Goal: Task Accomplishment & Management: Manage account settings

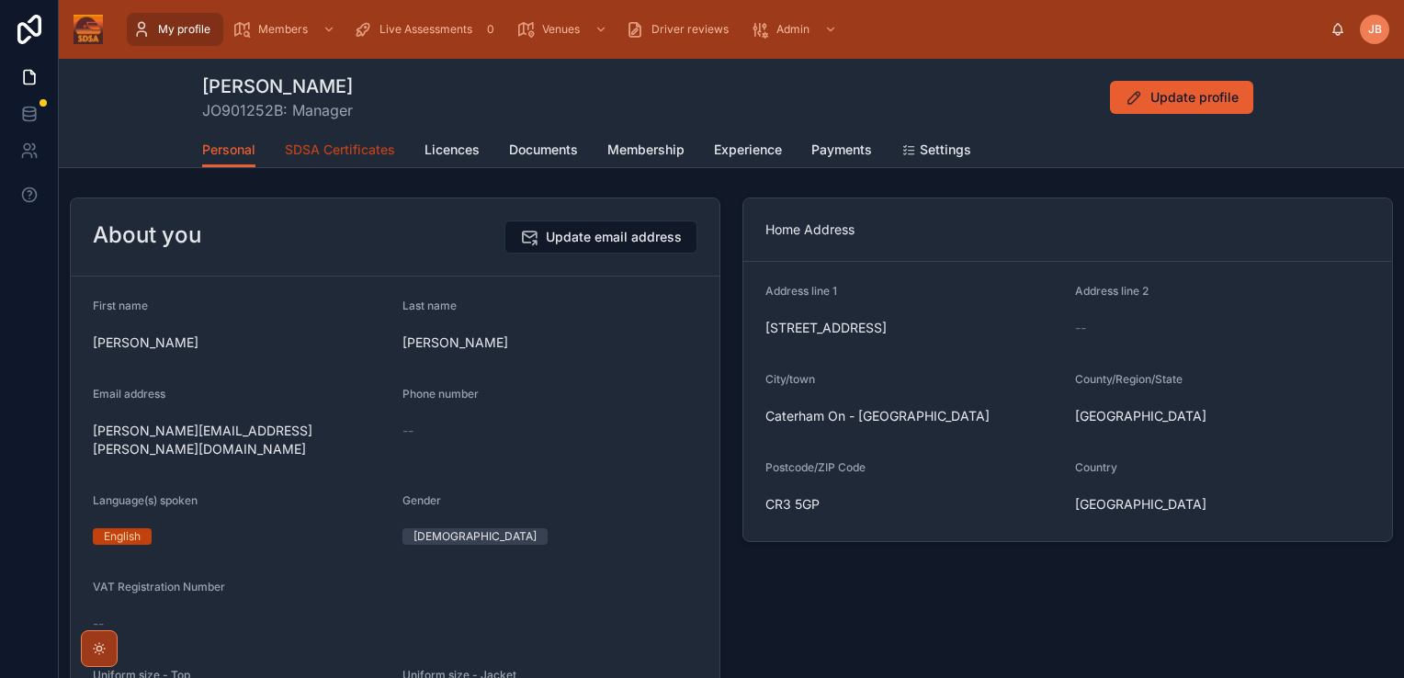
click at [350, 160] on link "SDSA Certificates" at bounding box center [340, 151] width 110 height 37
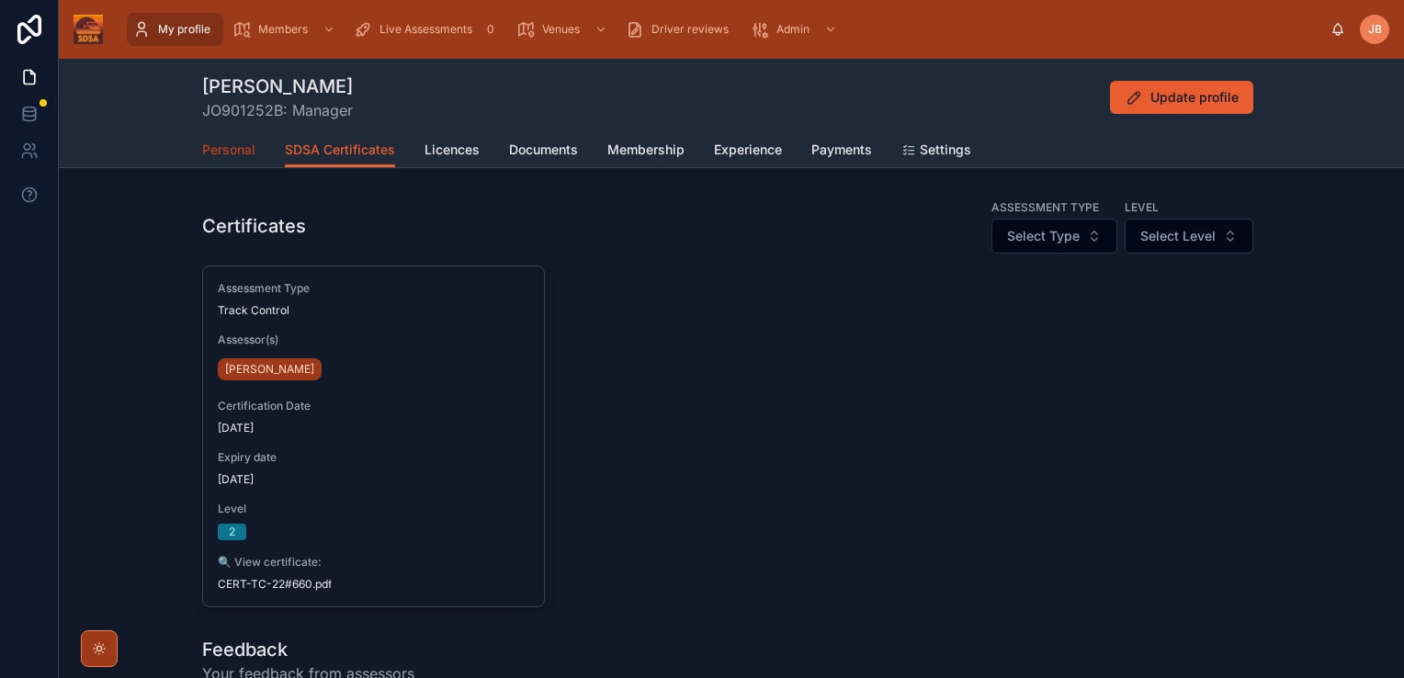
click at [241, 145] on span "Personal" at bounding box center [228, 150] width 53 height 18
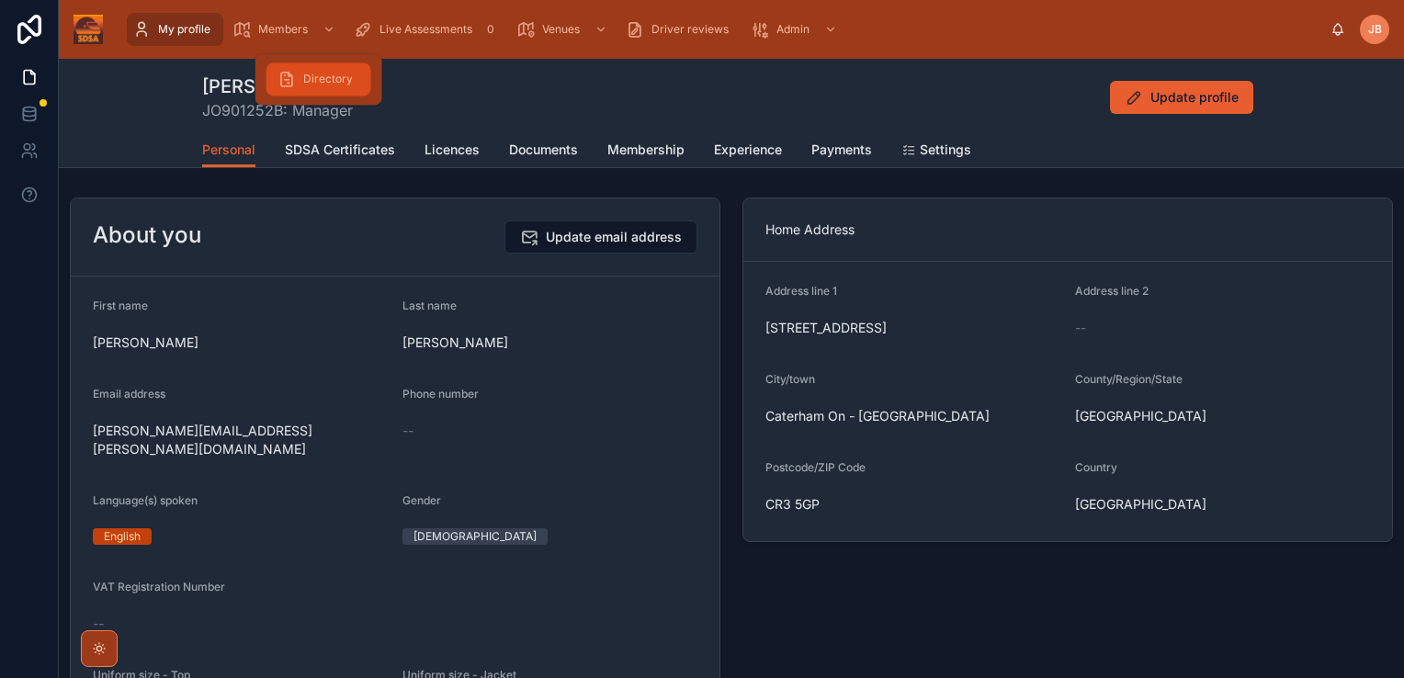
click at [344, 85] on span "Directory" at bounding box center [328, 79] width 50 height 15
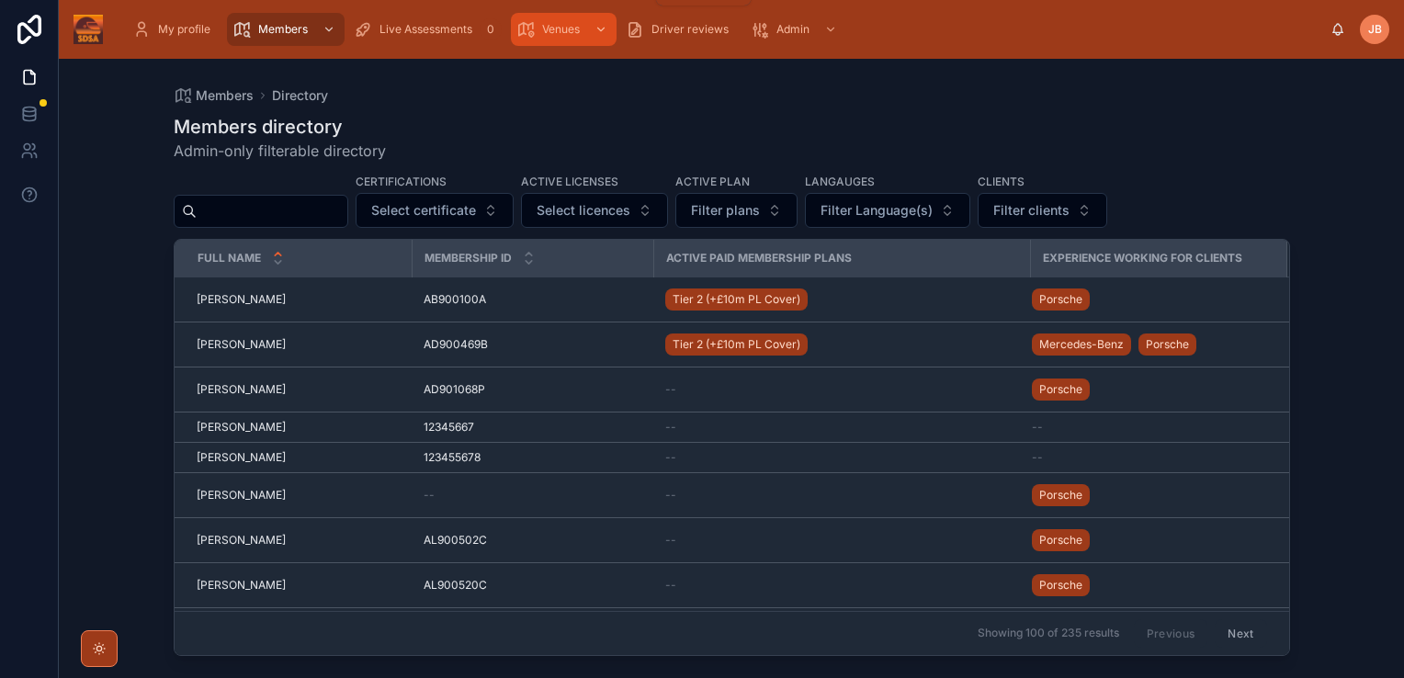
click at [580, 36] on span "Venues" at bounding box center [561, 29] width 38 height 15
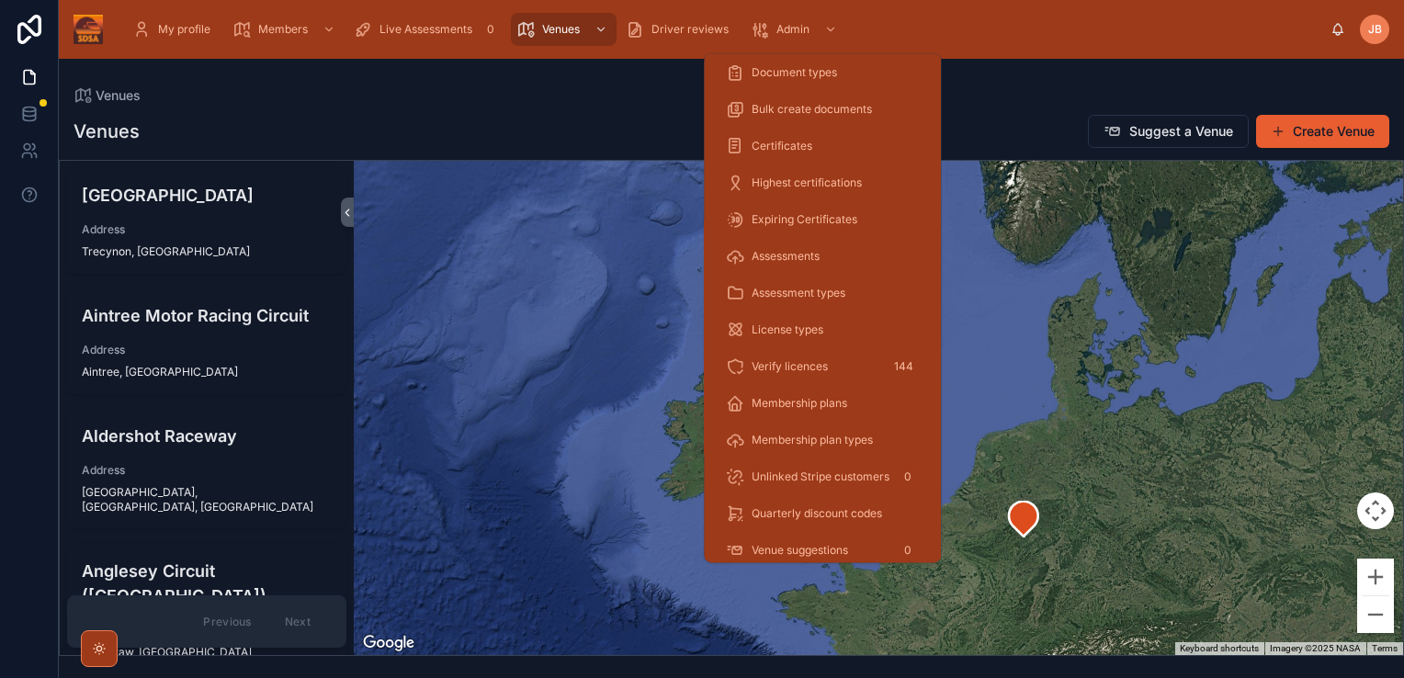
scroll to position [314, 0]
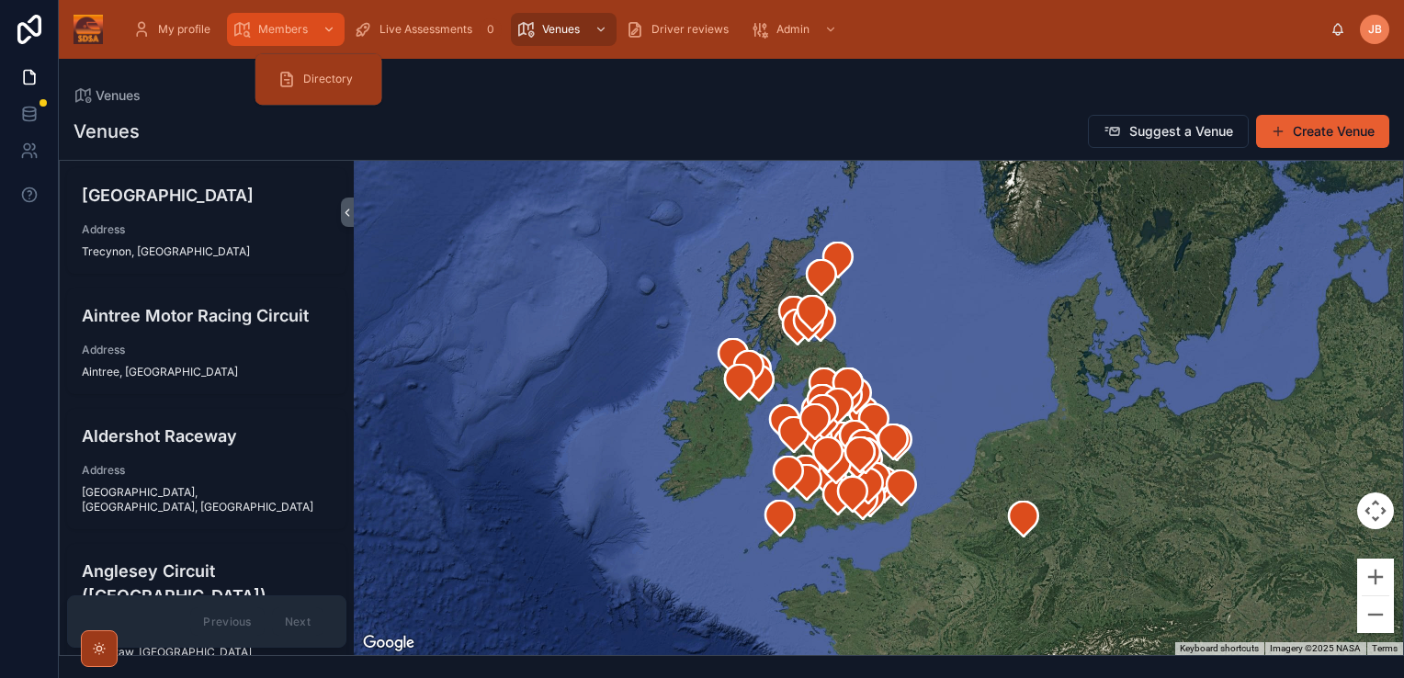
click at [335, 30] on icon "scrollable content" at bounding box center [328, 29] width 13 height 13
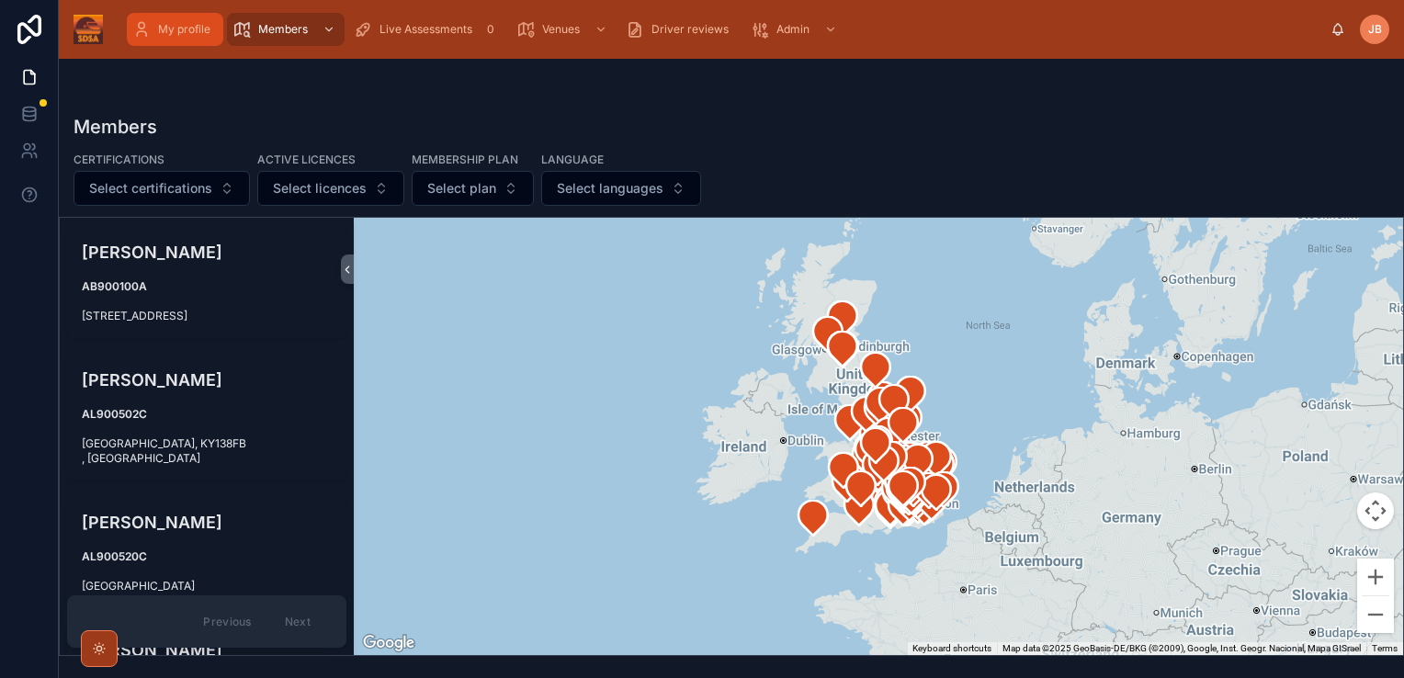
click at [192, 34] on span "My profile" at bounding box center [184, 29] width 52 height 15
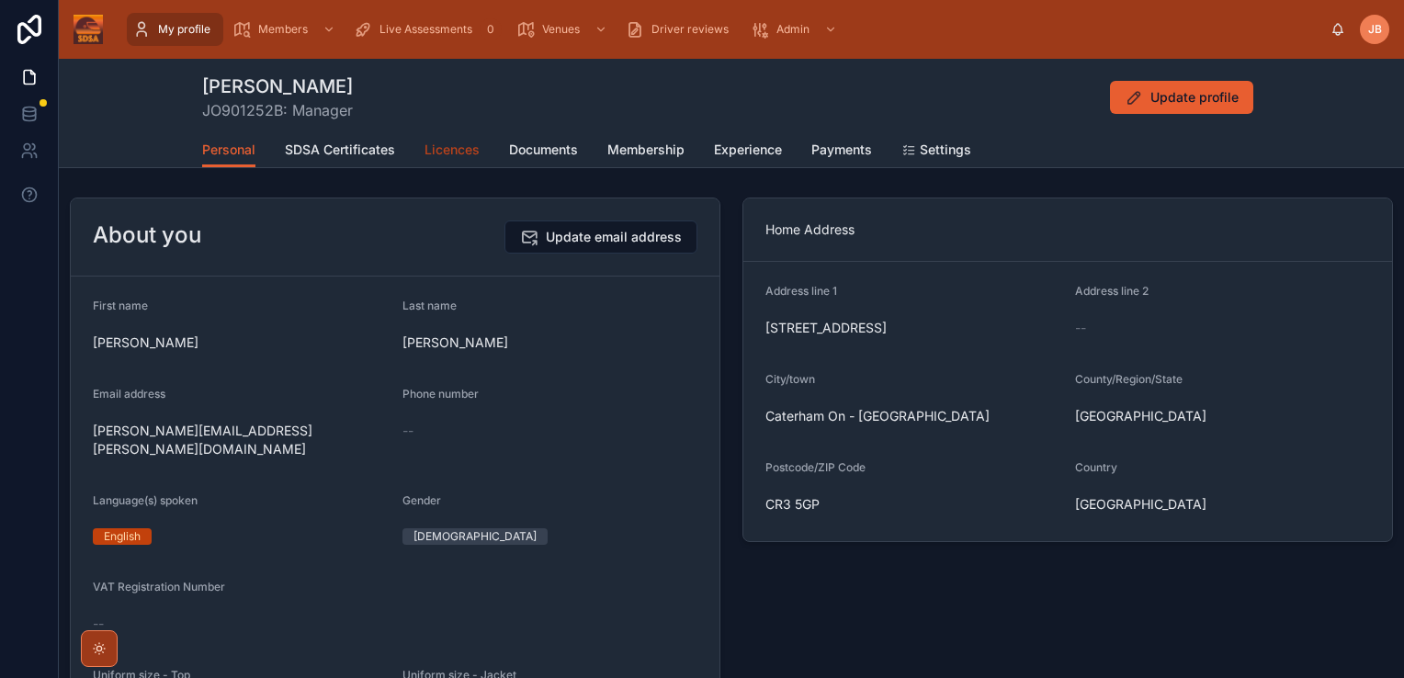
click at [465, 149] on span "Licences" at bounding box center [451, 150] width 55 height 18
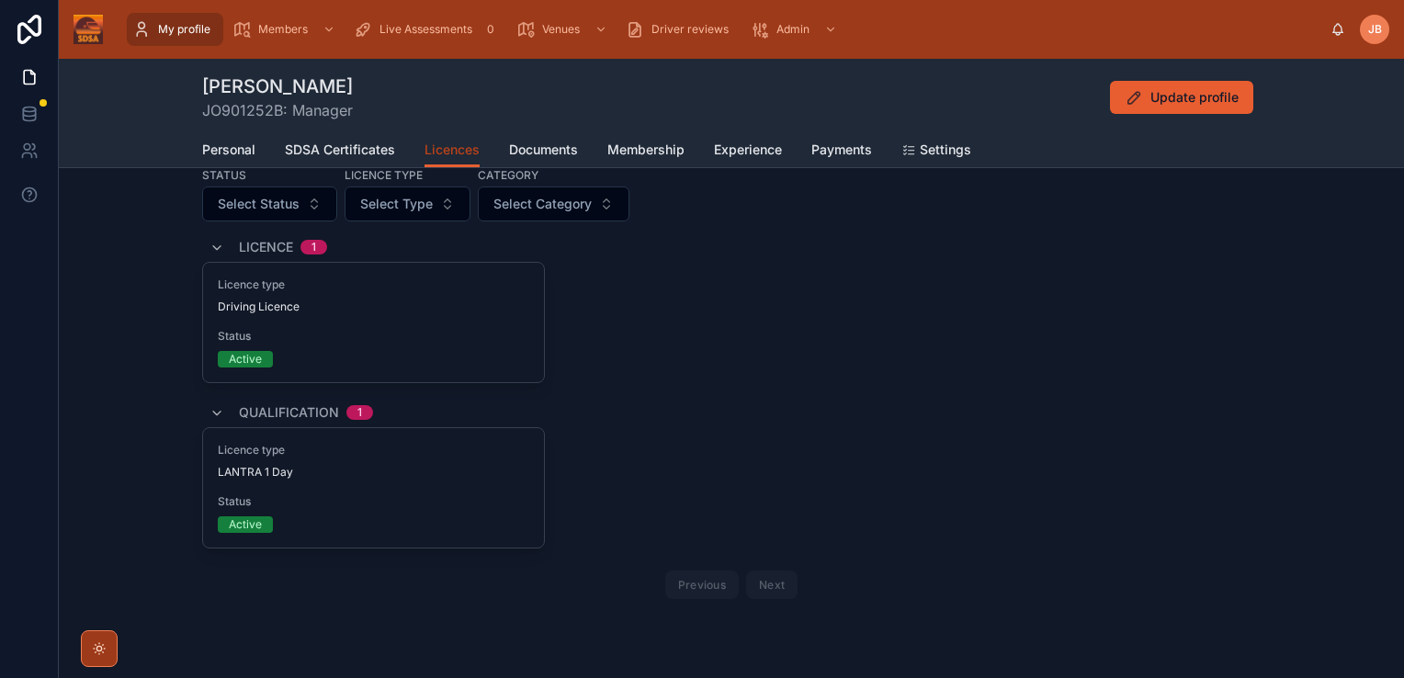
scroll to position [53, 0]
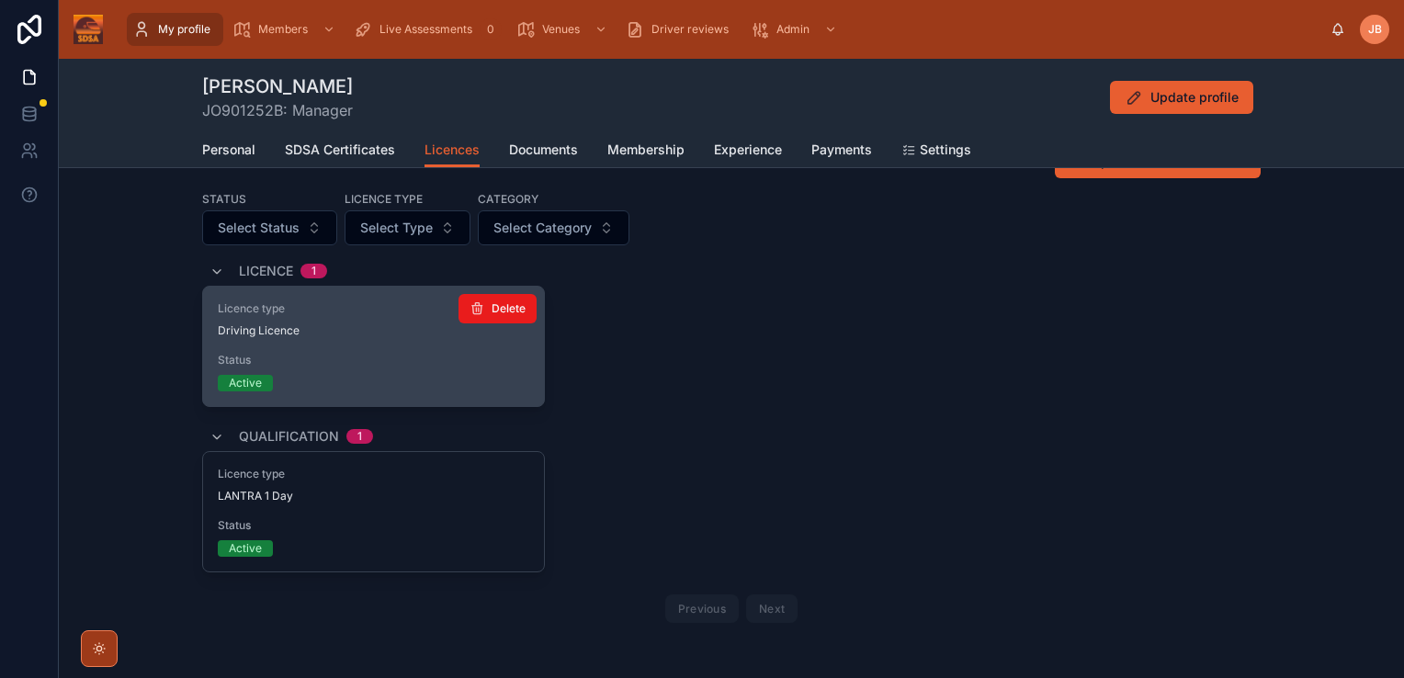
click at [331, 353] on span "Status" at bounding box center [373, 360] width 311 height 15
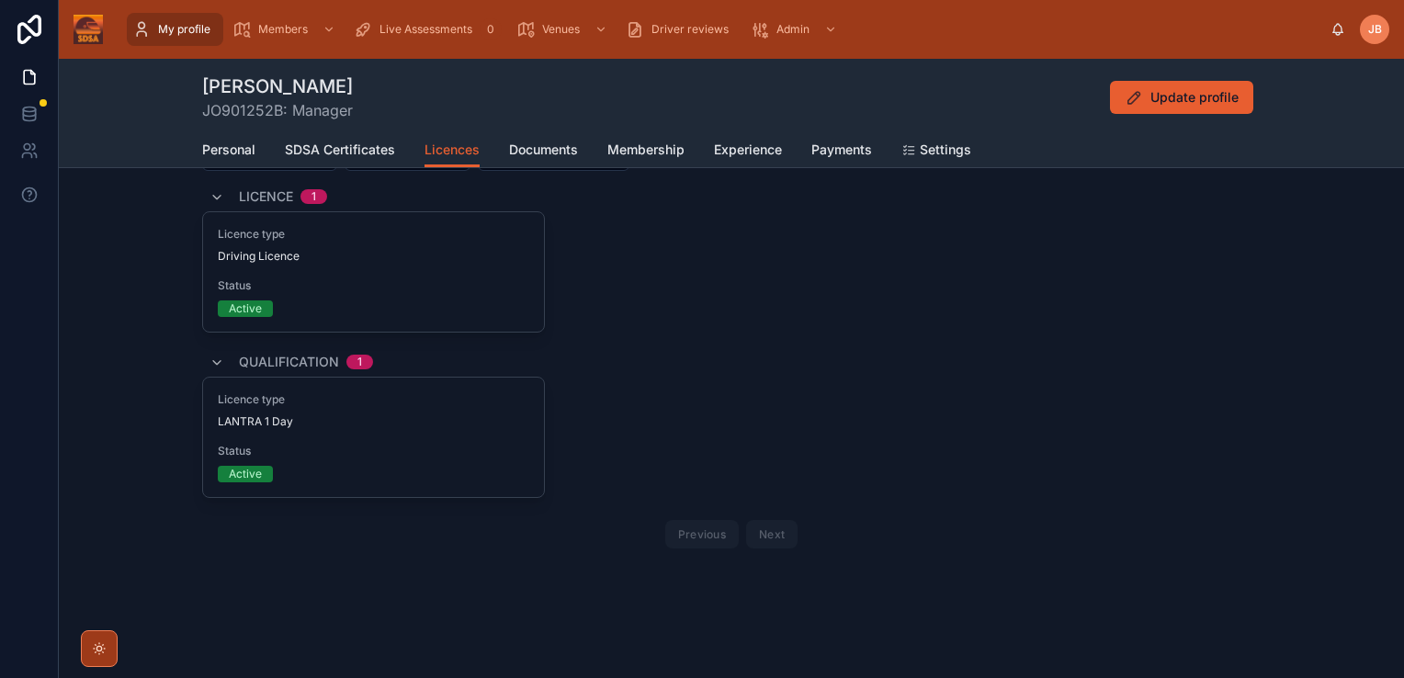
scroll to position [0, 0]
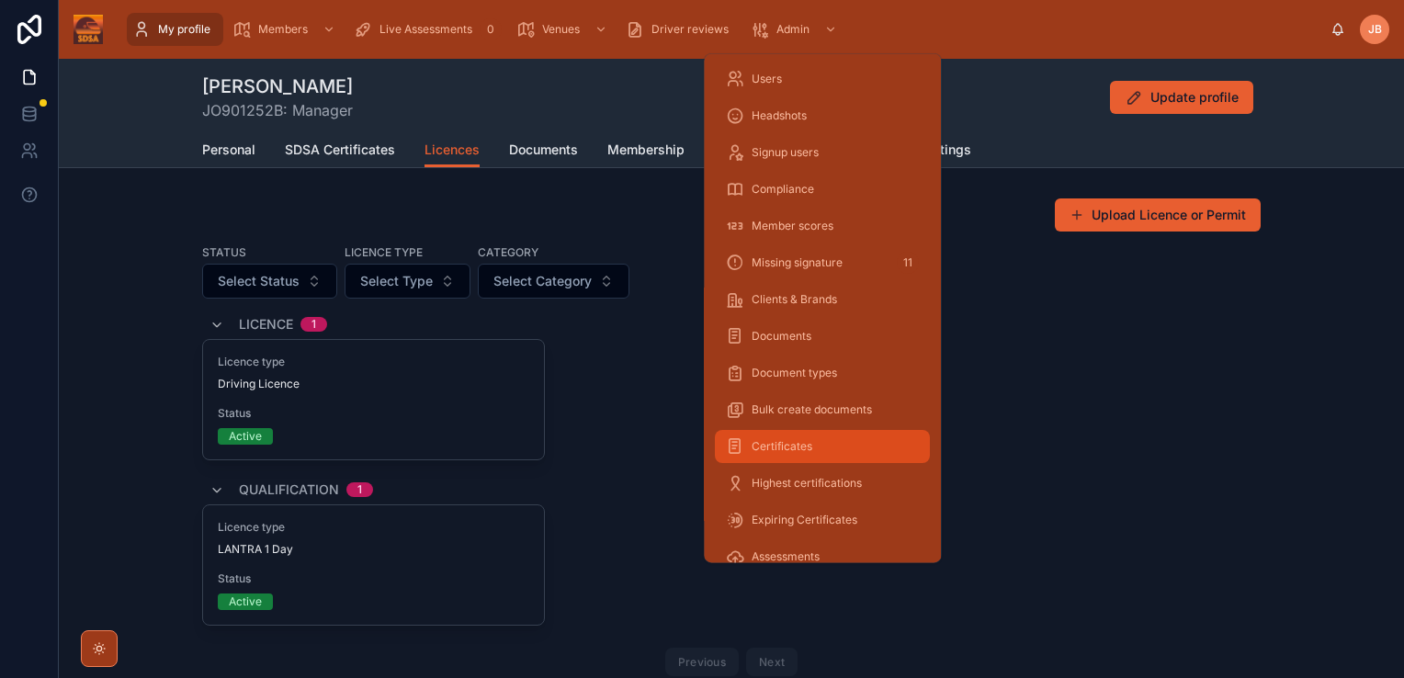
click at [852, 457] on div "Certificates" at bounding box center [822, 446] width 193 height 29
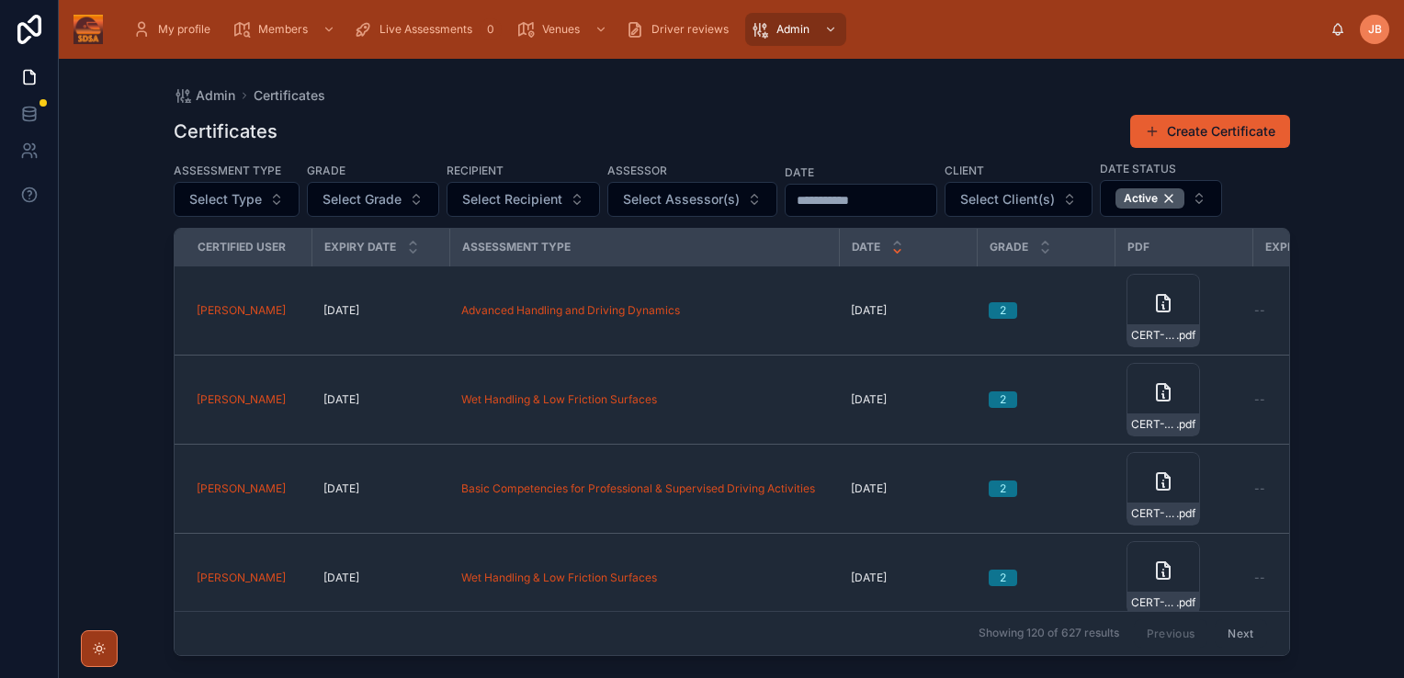
click at [1348, 402] on div "Admin Certificates Certificates Create Certificate Assessment Type Select Type …" at bounding box center [731, 368] width 1345 height 619
click at [404, 251] on div "Expiry date" at bounding box center [380, 247] width 135 height 35
click at [414, 248] on icon at bounding box center [413, 251] width 12 height 12
click at [412, 240] on icon at bounding box center [413, 243] width 12 height 12
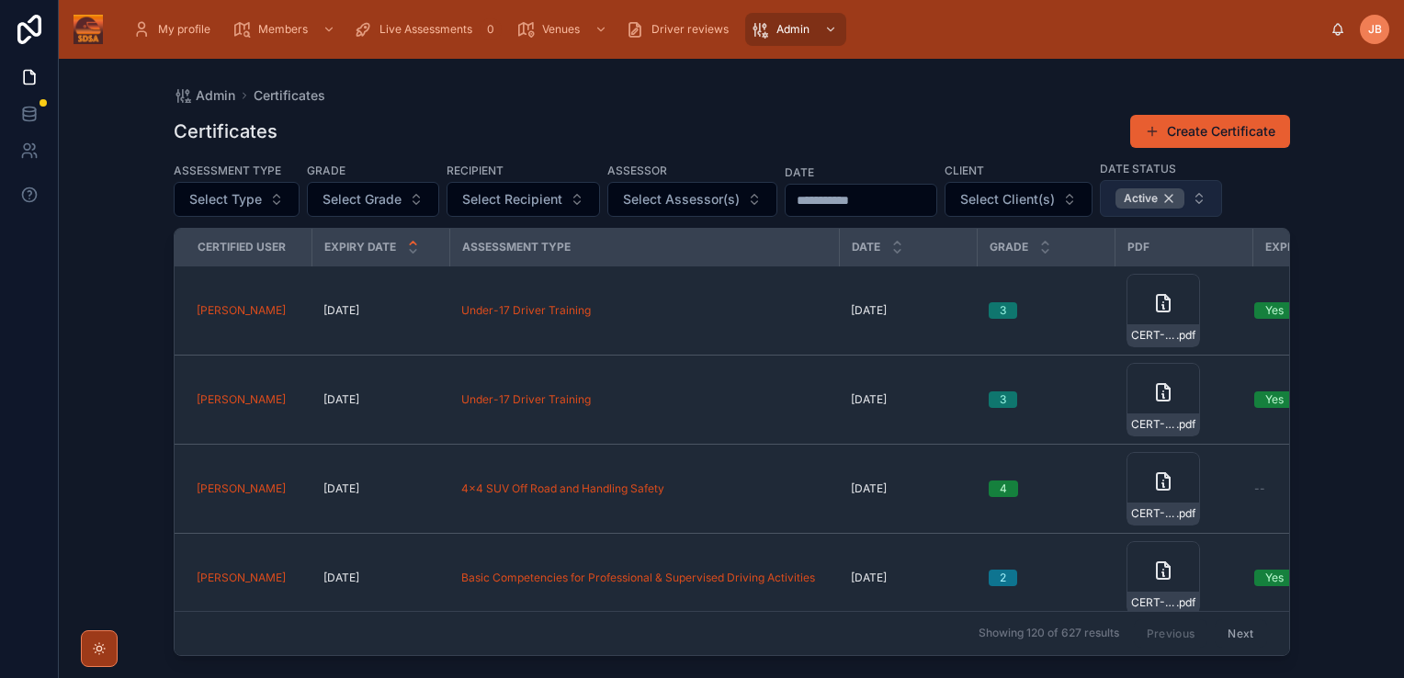
click at [1184, 197] on div "Active" at bounding box center [1149, 198] width 69 height 20
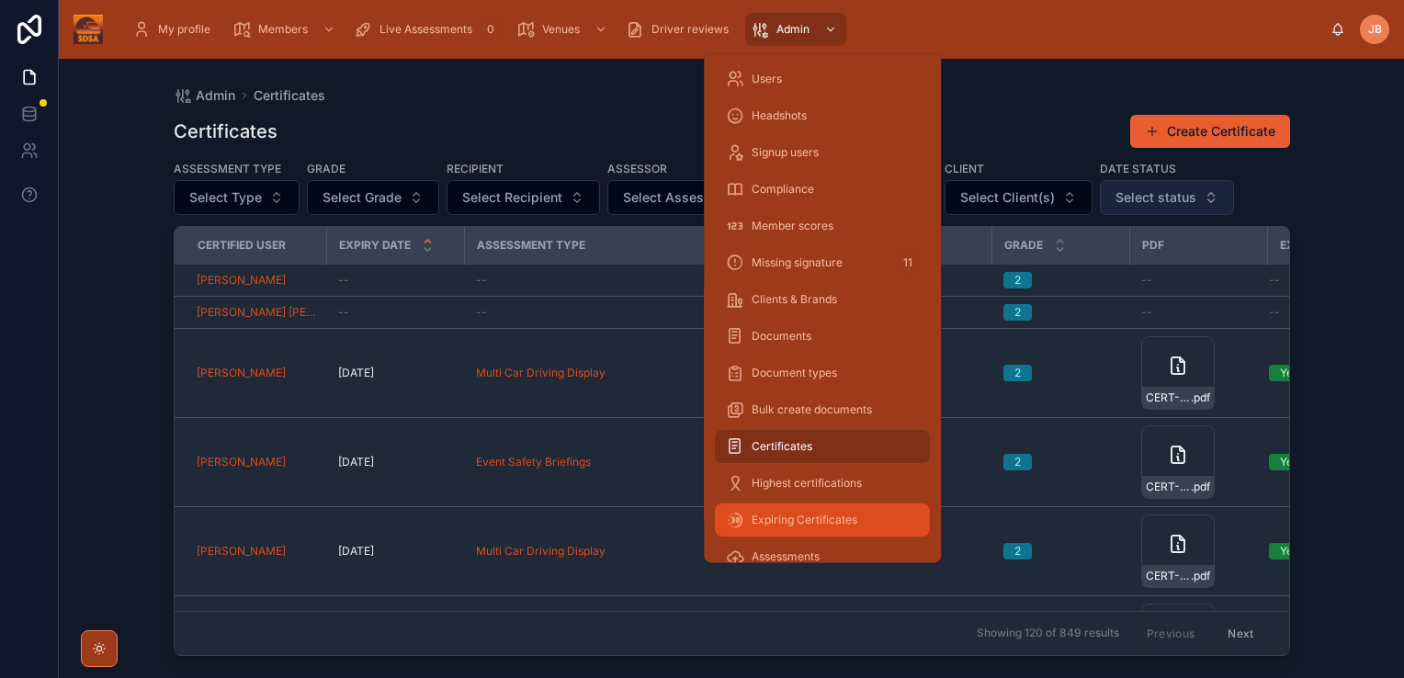
click at [829, 523] on span "Expiring Certificates" at bounding box center [804, 520] width 106 height 15
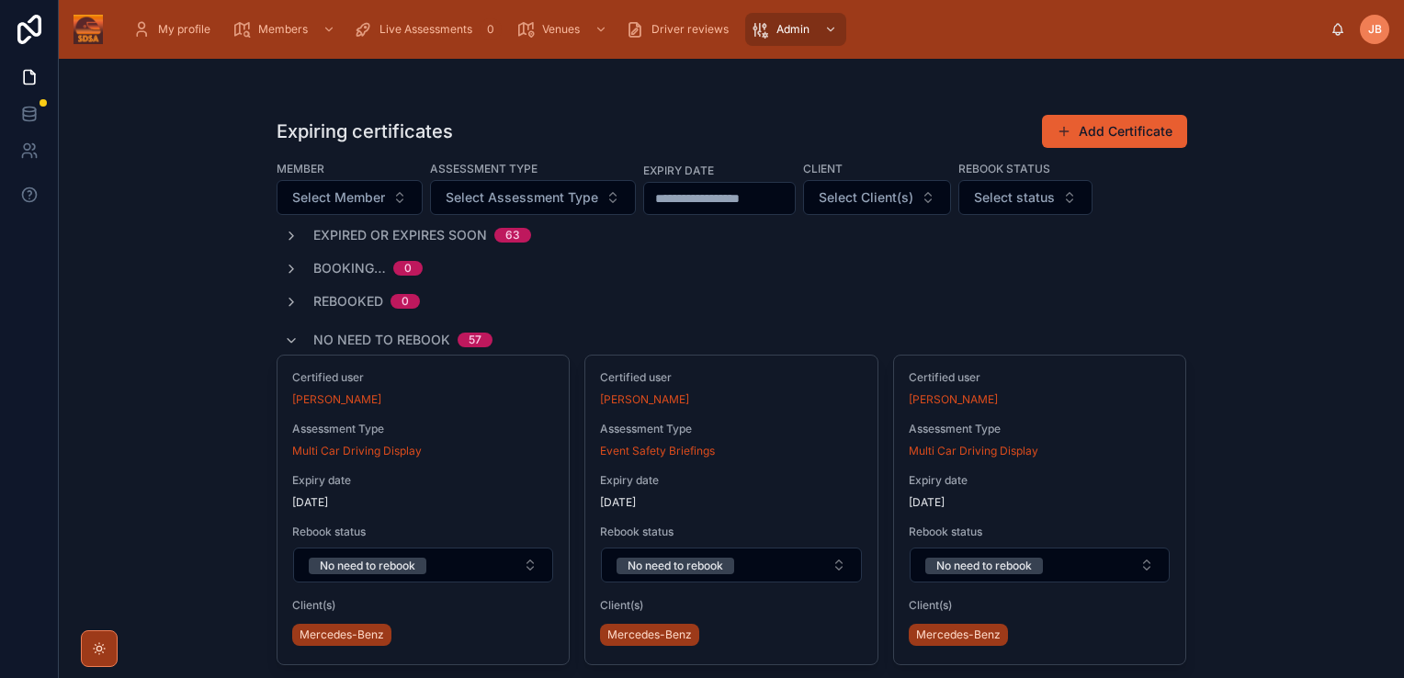
click at [437, 333] on span "No need to rebook" at bounding box center [381, 340] width 137 height 18
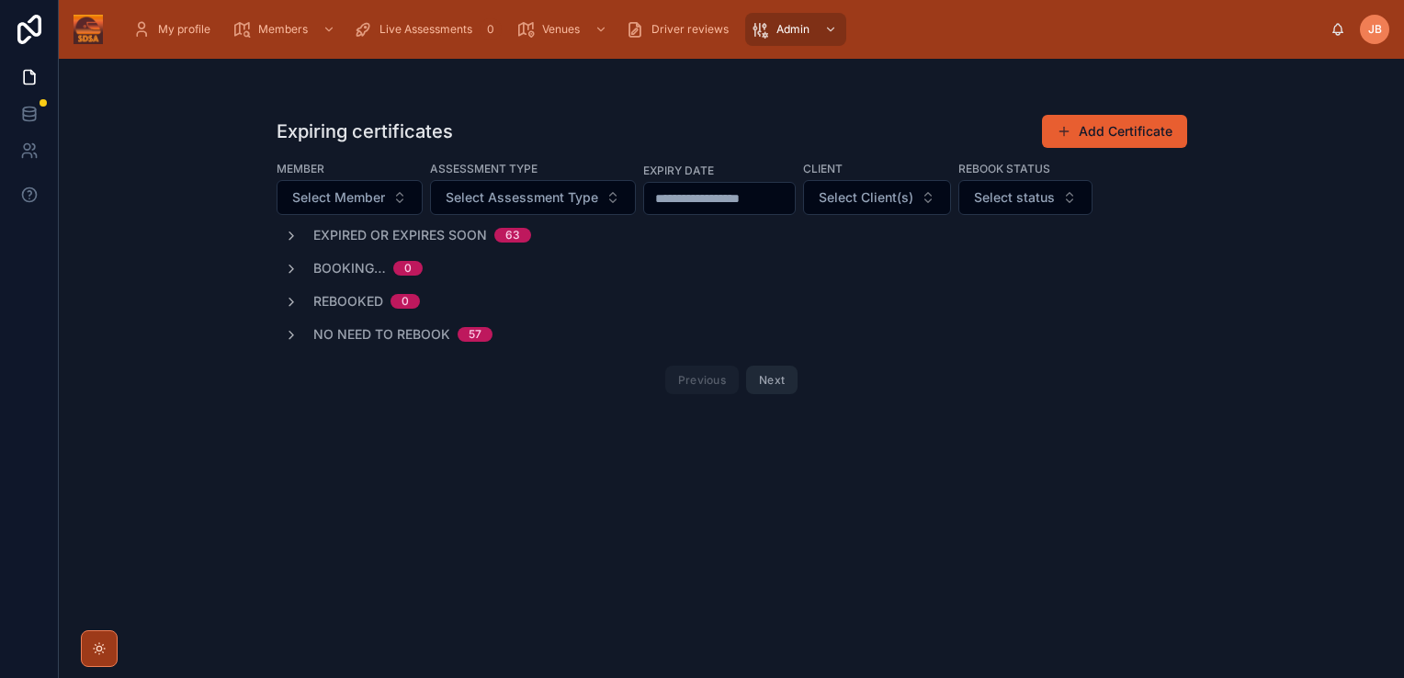
click at [436, 226] on span "Expired or expires soon" at bounding box center [400, 235] width 174 height 18
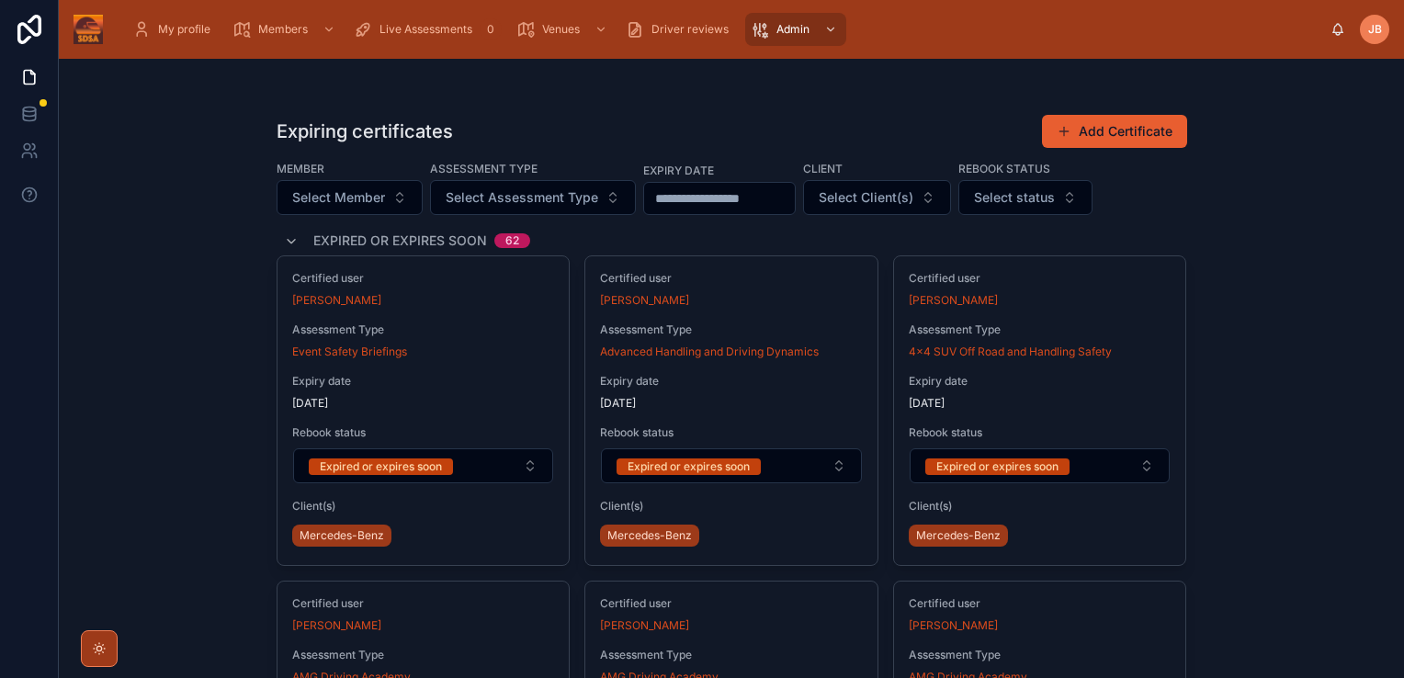
click at [1271, 344] on div "Expiring certificates Add Certificate Member Select Member Assessment Type Sele…" at bounding box center [731, 368] width 1345 height 619
click at [1310, 443] on div "Expiring certificates Add Certificate Member Select Member Assessment Type Sele…" at bounding box center [731, 368] width 1345 height 619
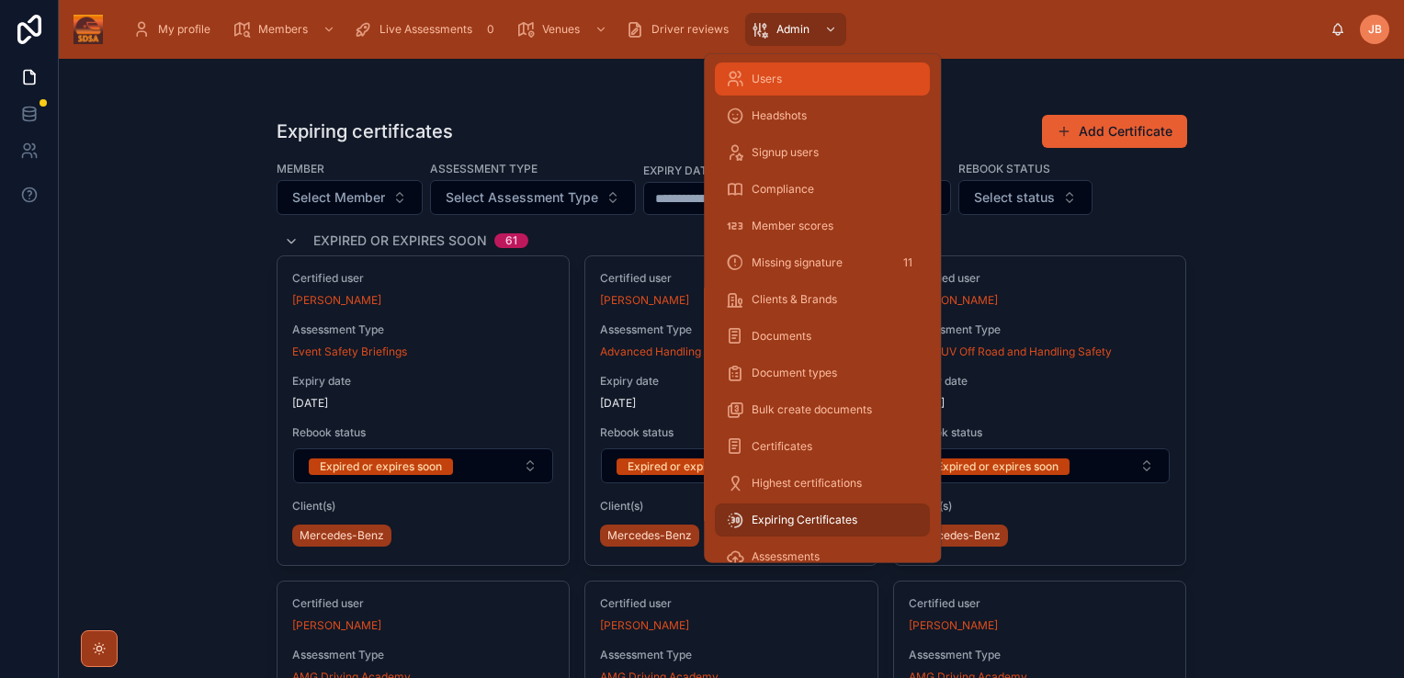
click at [792, 85] on div "Users" at bounding box center [822, 78] width 193 height 29
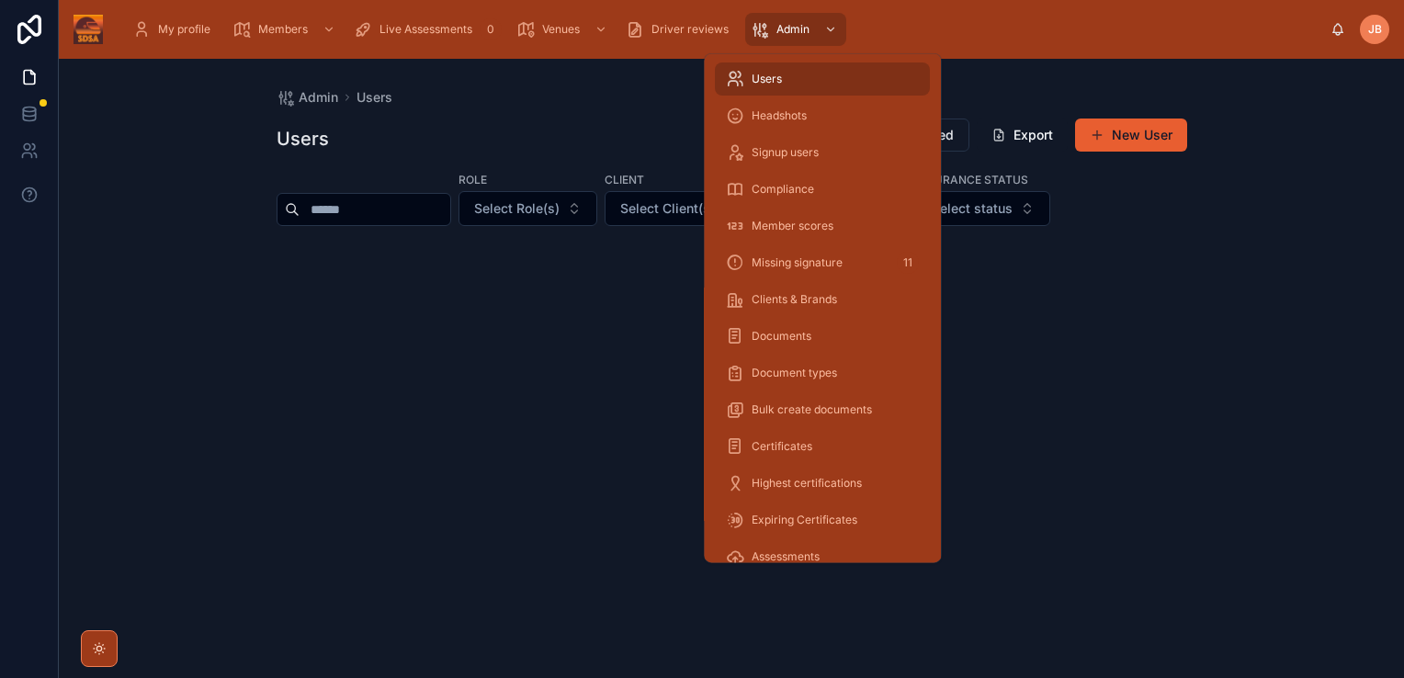
click at [397, 211] on input "text" at bounding box center [374, 210] width 151 height 26
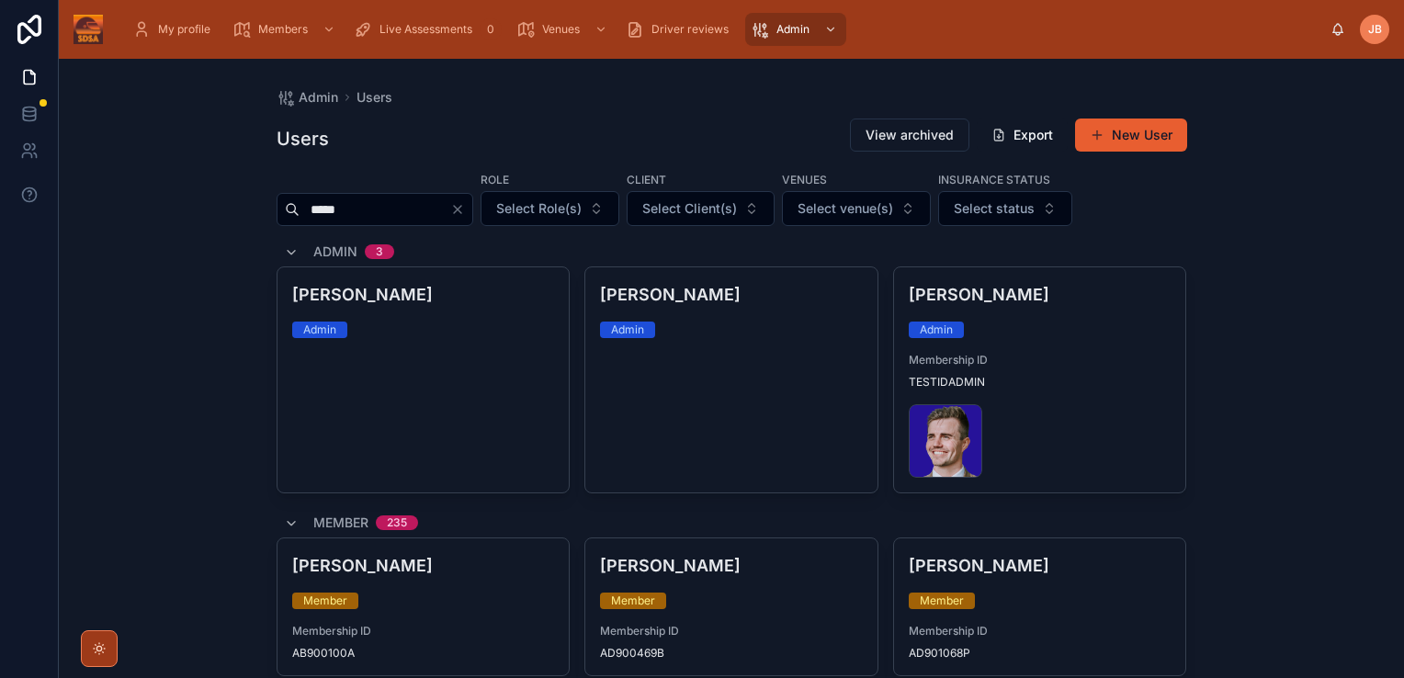
type input "*****"
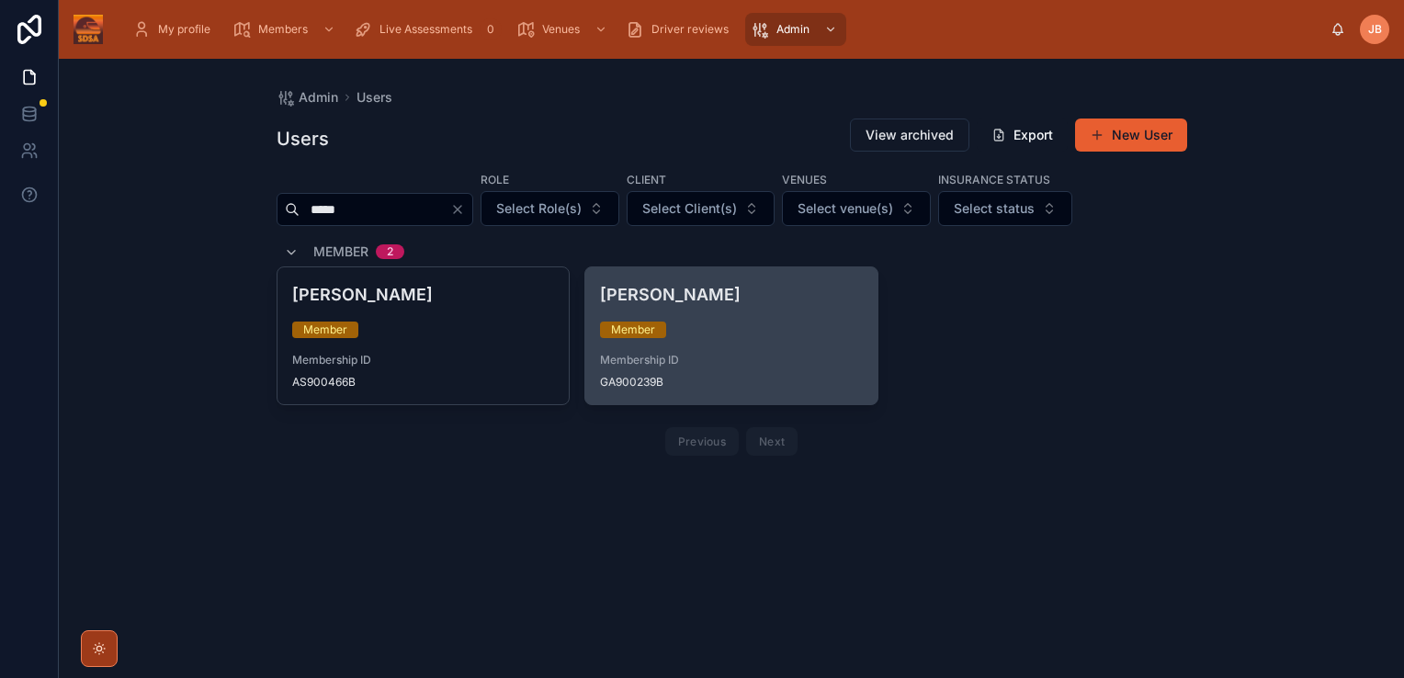
click at [784, 328] on div "Member" at bounding box center [731, 329] width 263 height 17
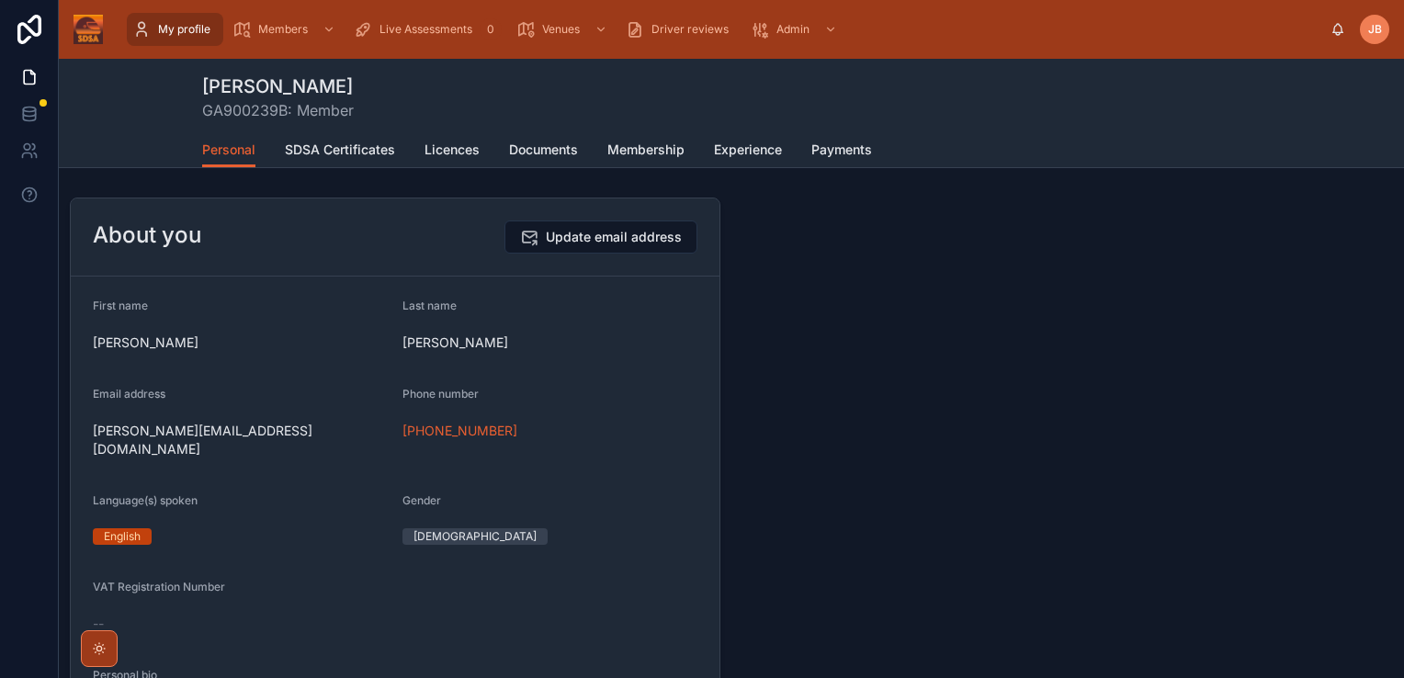
scroll to position [79, 0]
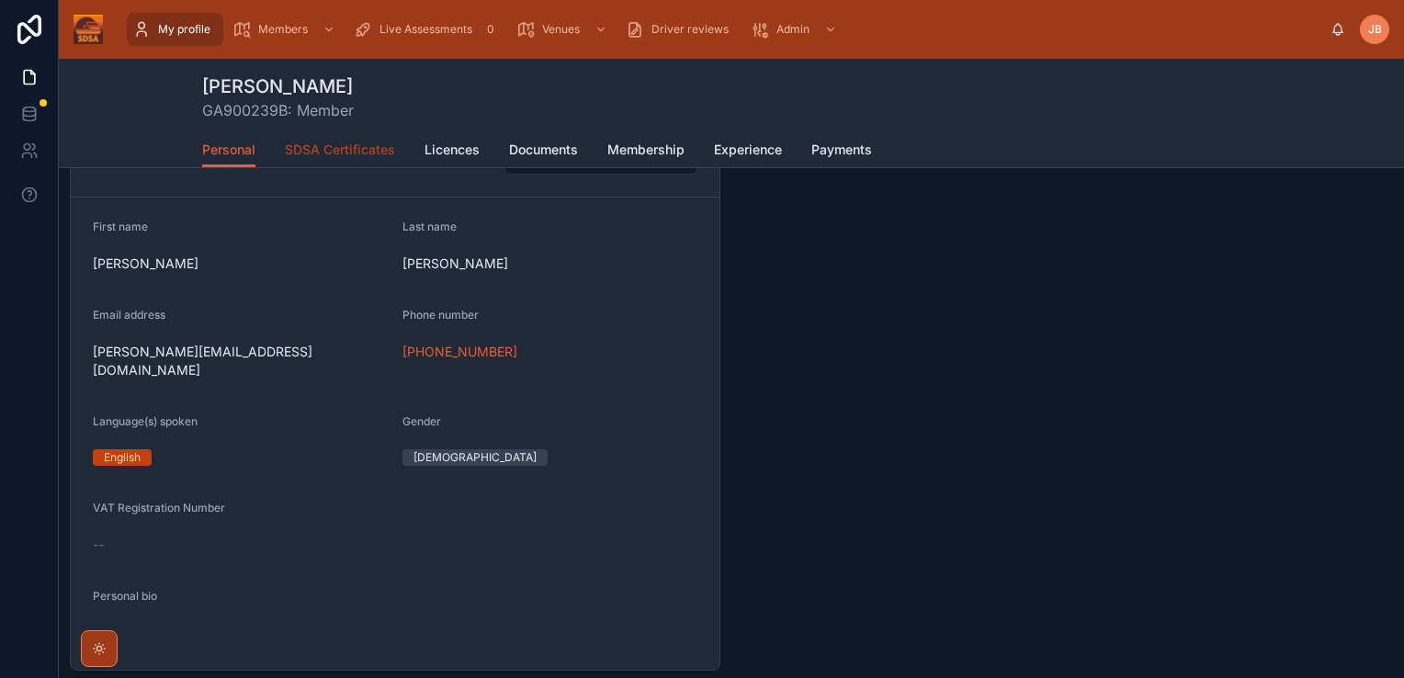
click at [352, 165] on link "SDSA Certificates" at bounding box center [340, 151] width 110 height 37
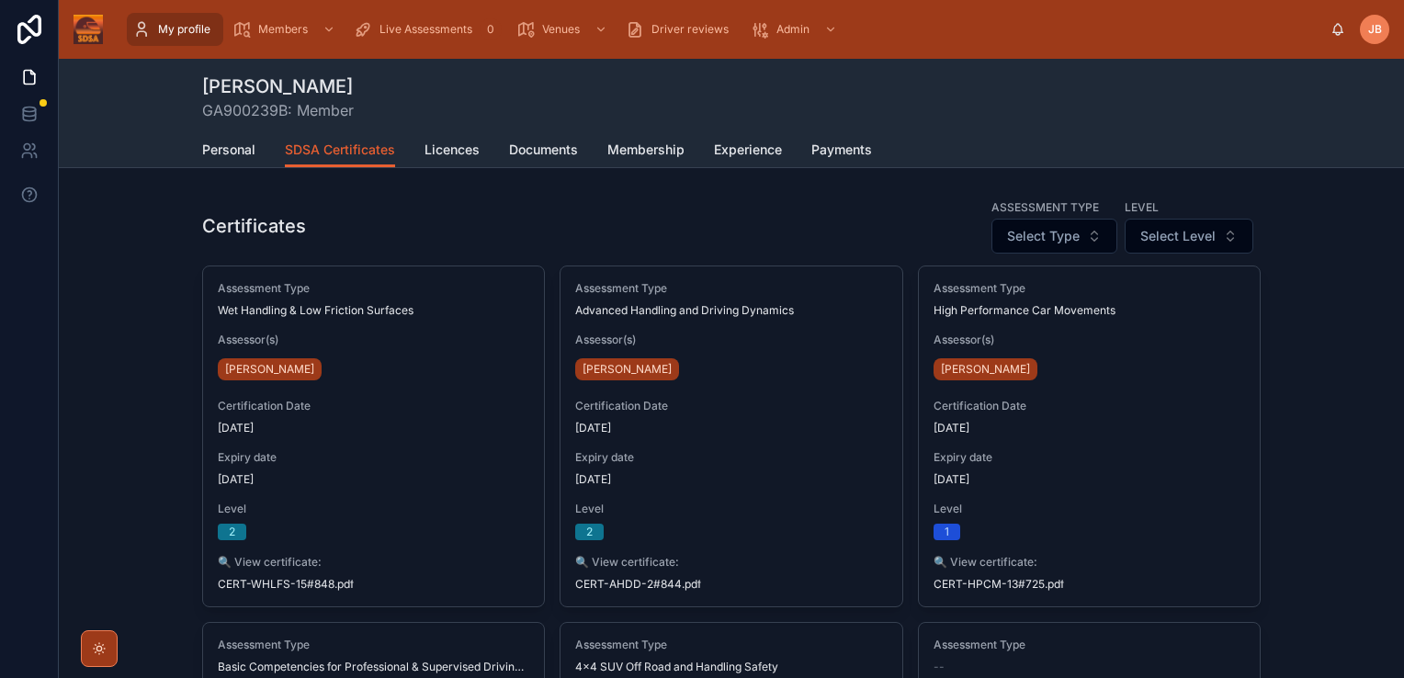
click at [202, 28] on span "My profile" at bounding box center [184, 29] width 52 height 15
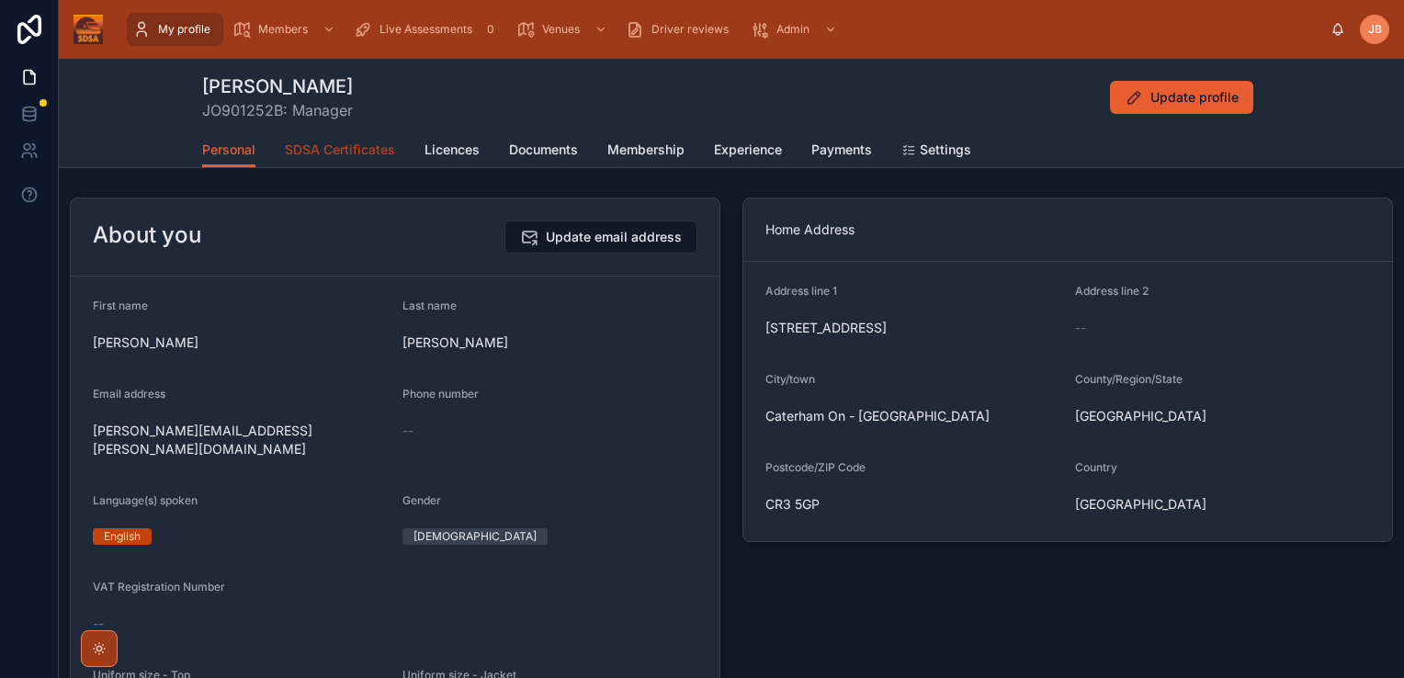
click at [345, 151] on span "SDSA Certificates" at bounding box center [340, 150] width 110 height 18
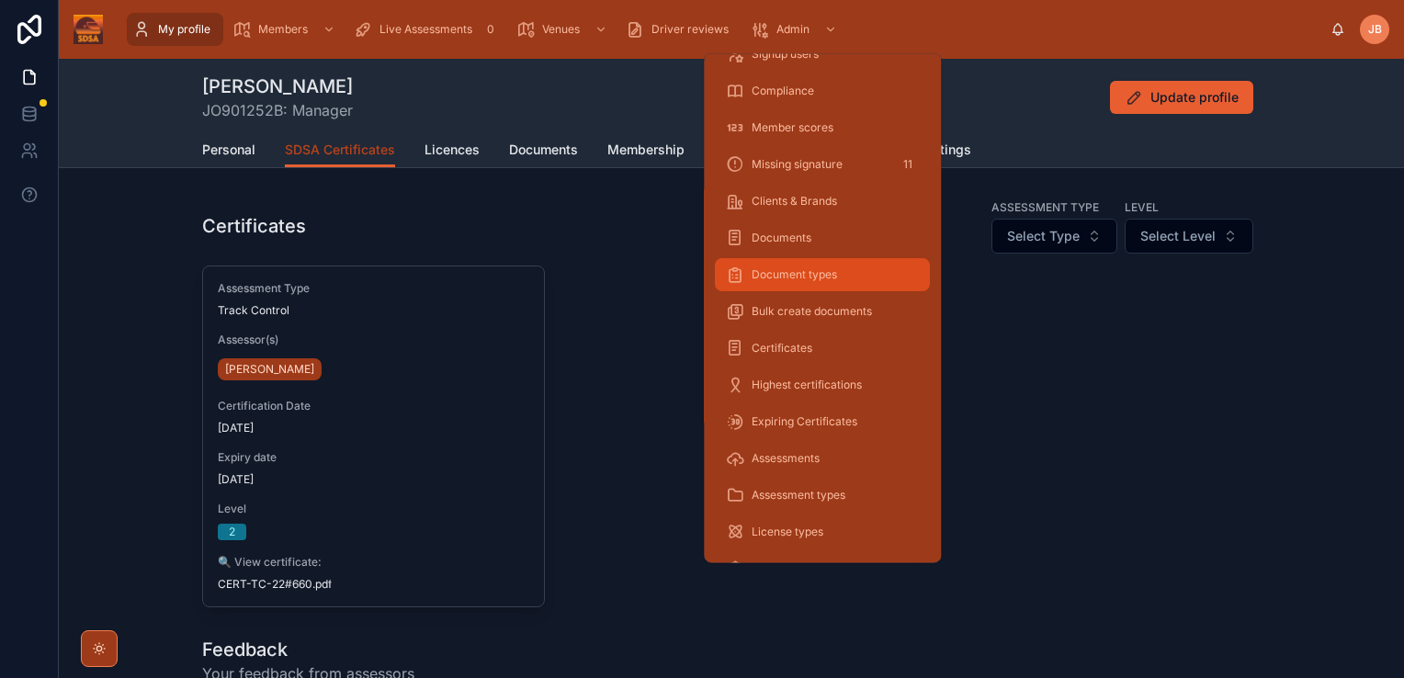
scroll to position [99, 0]
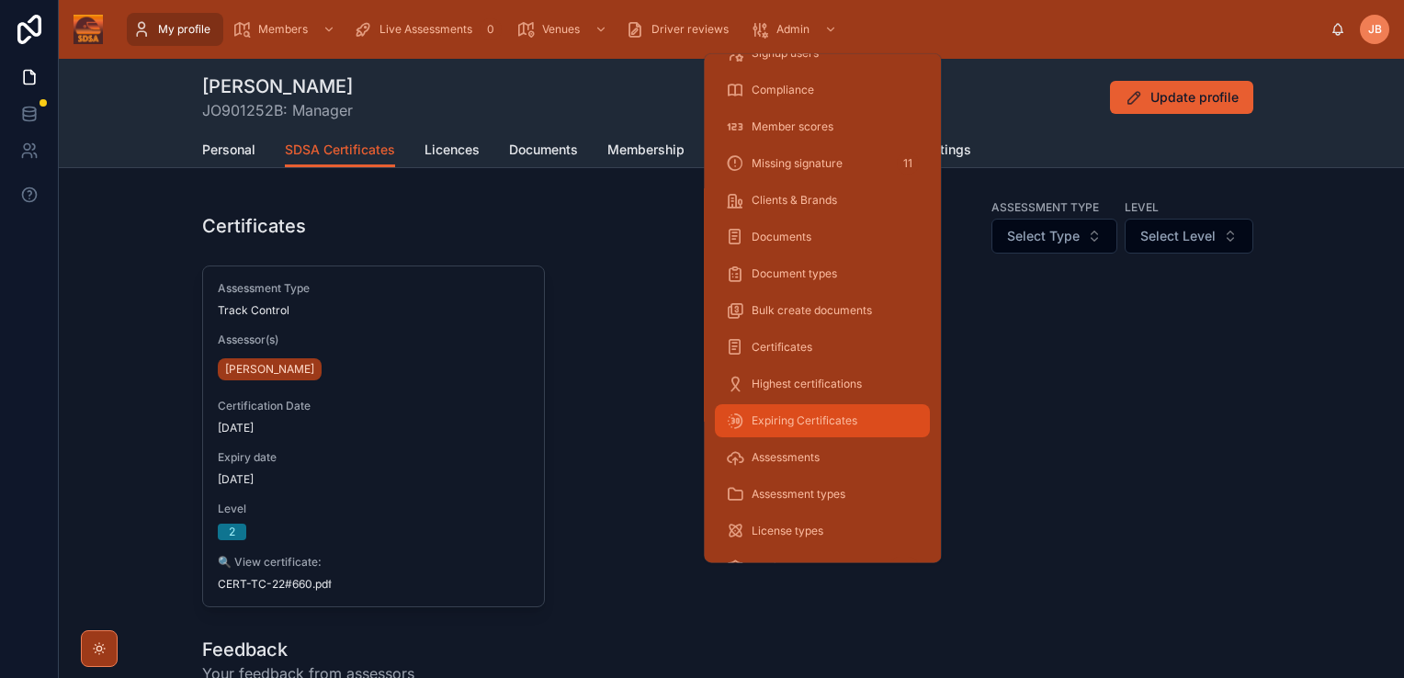
drag, startPoint x: 829, startPoint y: 417, endPoint x: 1403, endPoint y: 384, distance: 575.1
click at [829, 417] on span "Expiring Certificates" at bounding box center [804, 420] width 106 height 15
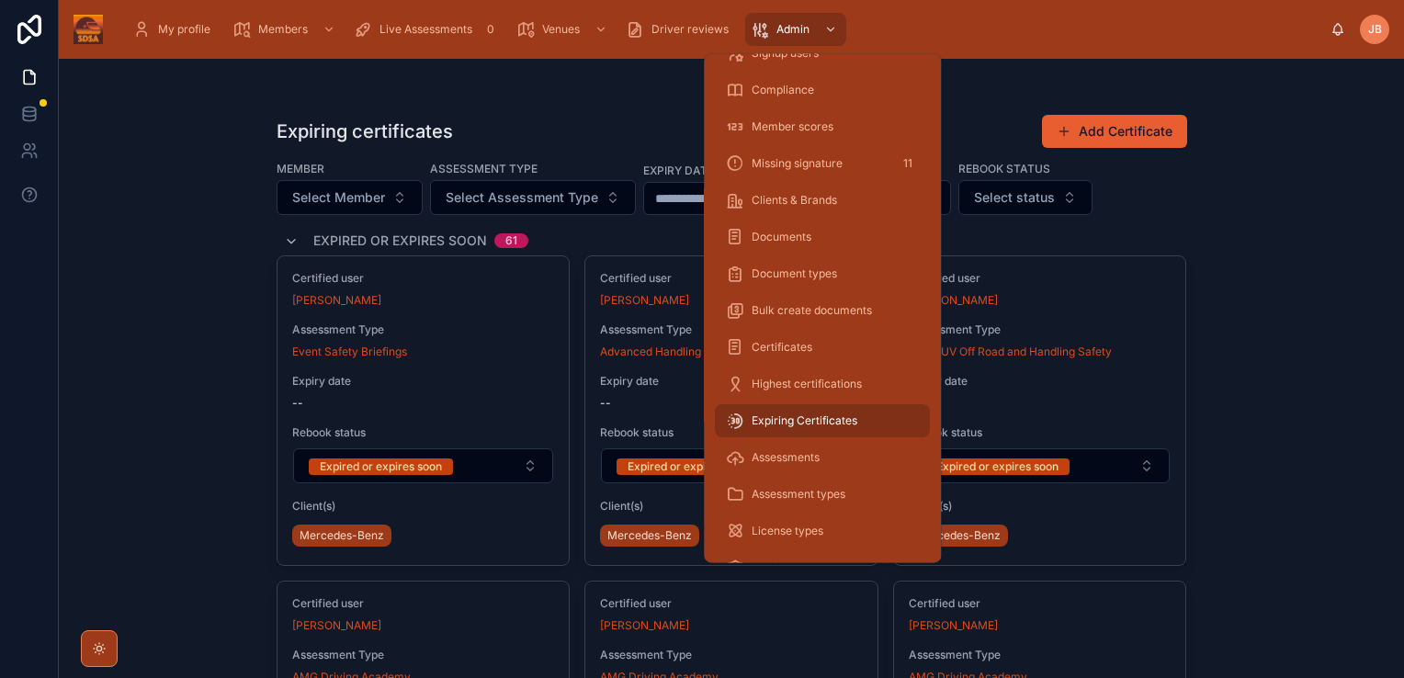
click at [1337, 448] on div "Expiring certificates Add Certificate Member Select Member Assessment Type Sele…" at bounding box center [731, 368] width 1345 height 619
click at [1262, 149] on div "Expiring certificates Add Certificate Member Select Member Assessment Type Sele…" at bounding box center [731, 368] width 1345 height 619
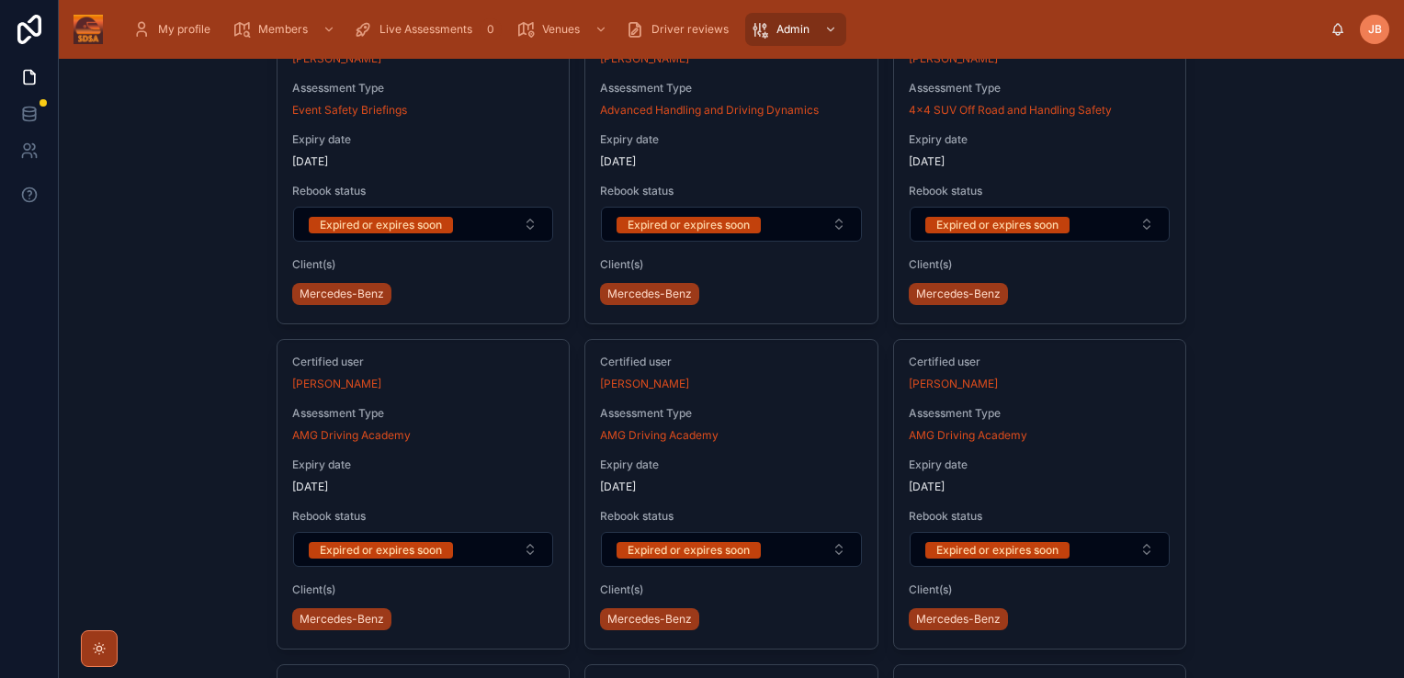
scroll to position [7, 0]
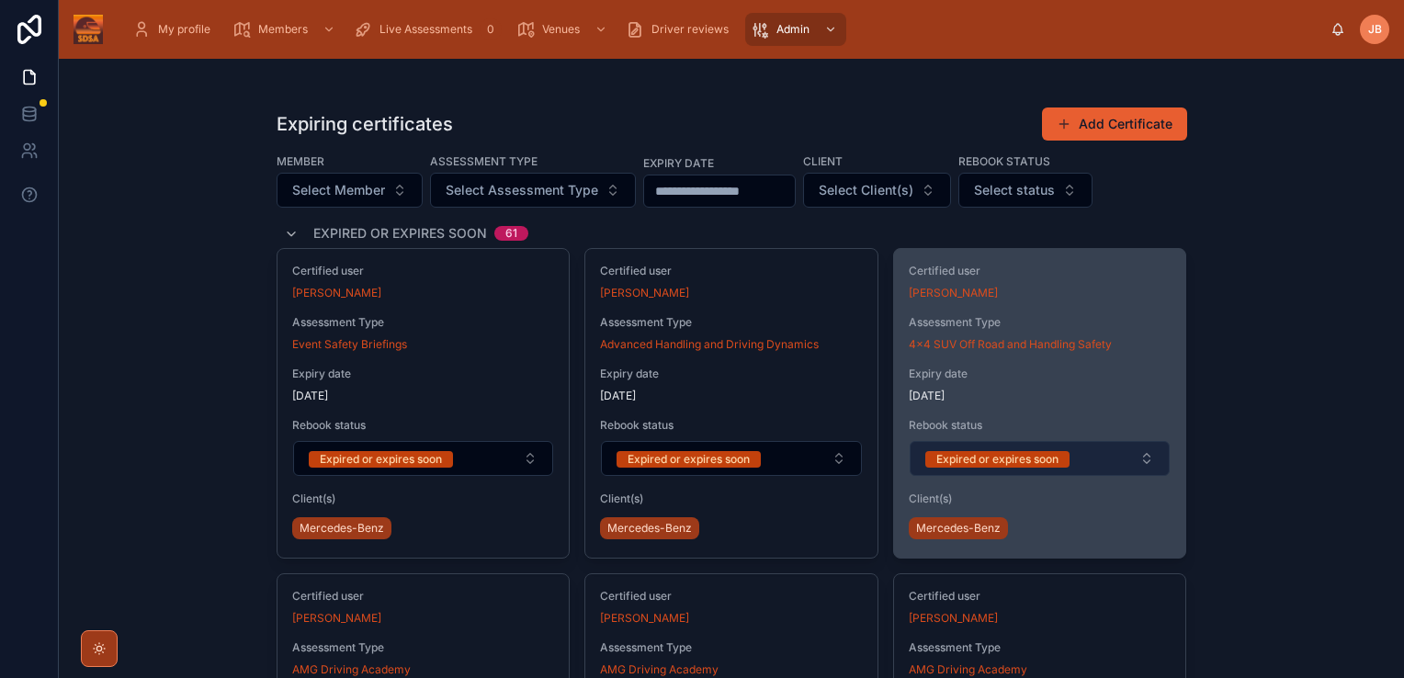
click at [1065, 461] on span "Expired or expires soon" at bounding box center [997, 459] width 144 height 17
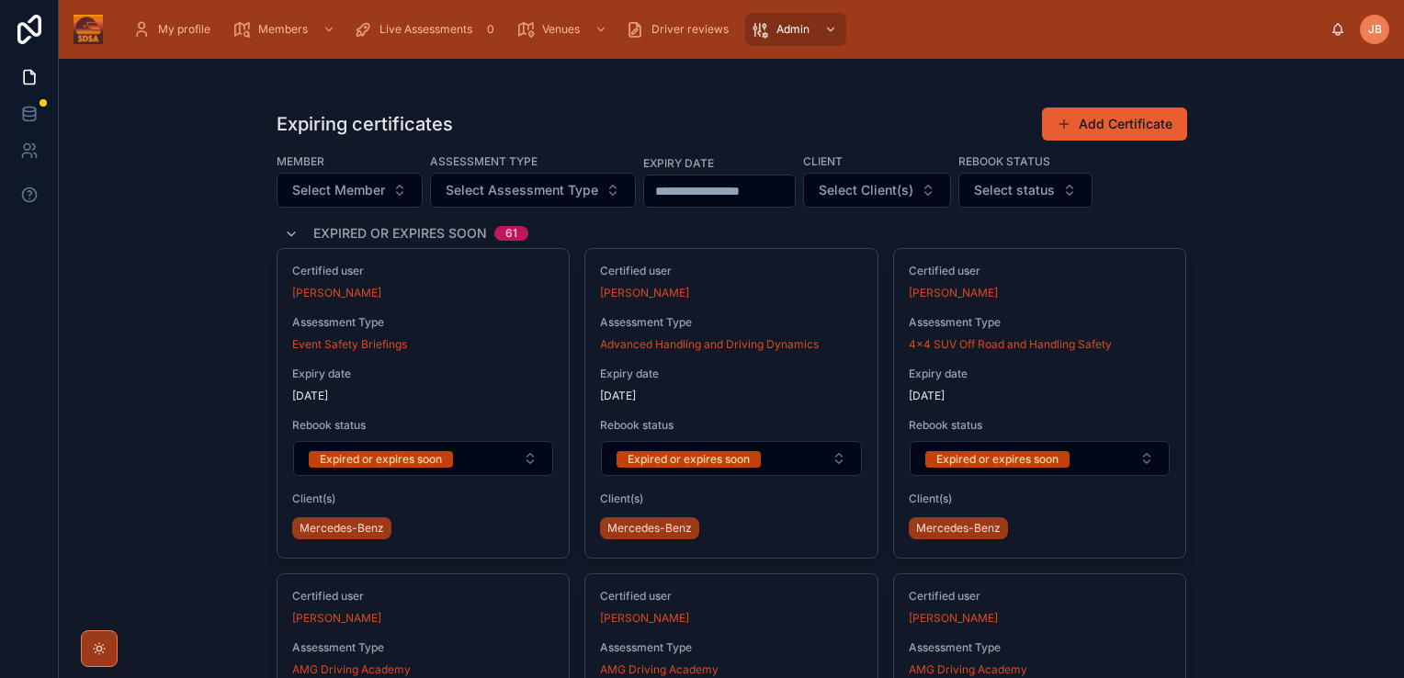
click at [1292, 459] on div "Expiring certificates Add Certificate Member Select Member Assessment Type Sele…" at bounding box center [731, 368] width 1345 height 619
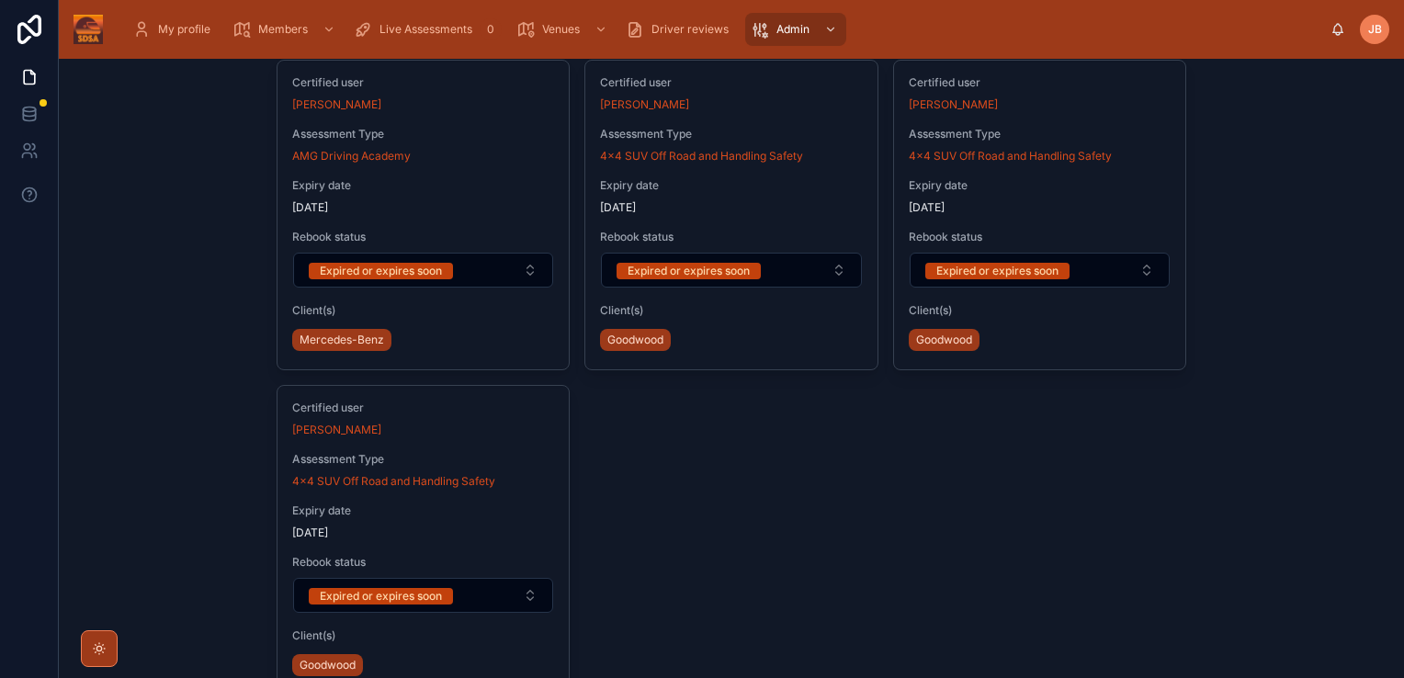
scroll to position [6620, 0]
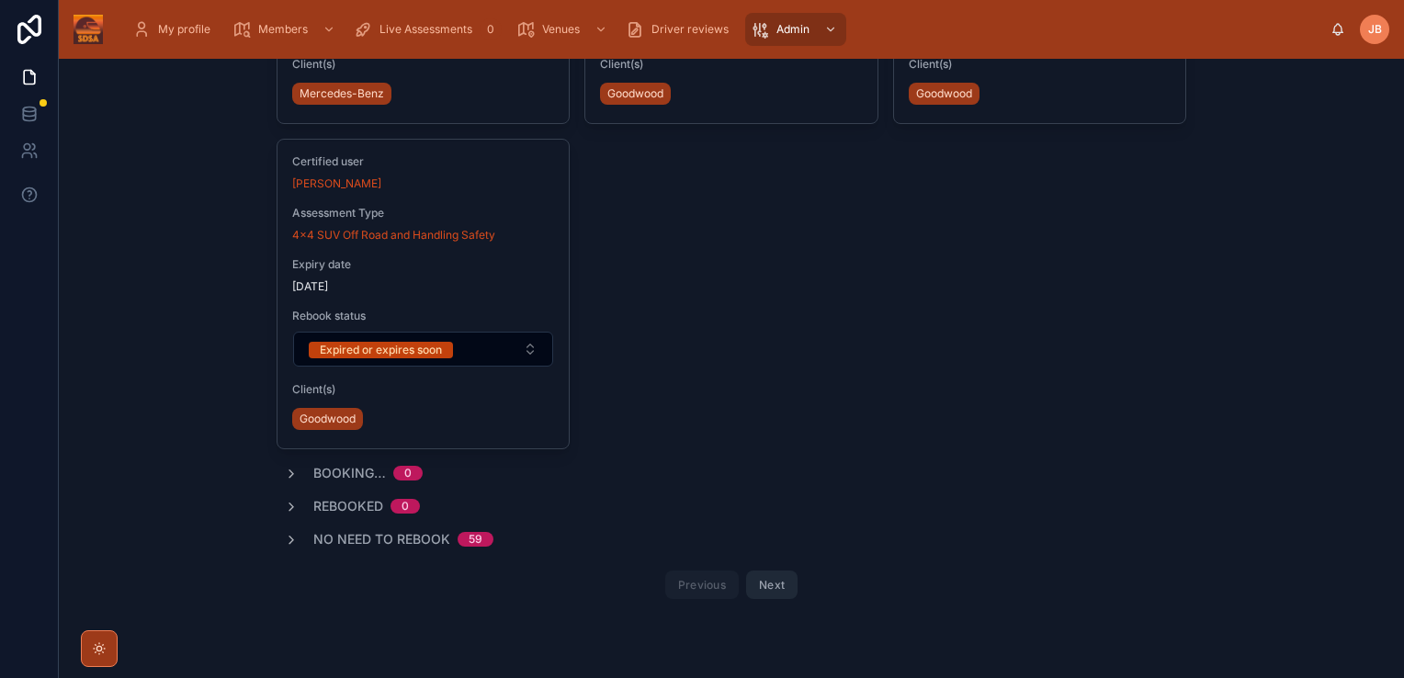
click at [305, 530] on div "No need to rebook 59" at bounding box center [388, 539] width 209 height 18
click at [355, 530] on span "No need to rebook" at bounding box center [381, 539] width 137 height 18
